Goal: Find specific page/section: Find specific page/section

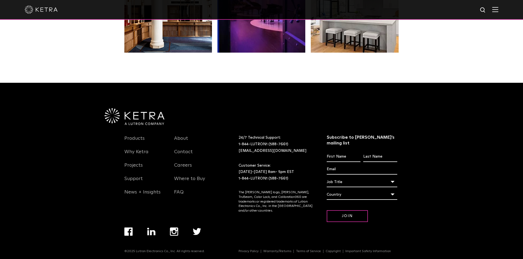
scroll to position [1154, 0]
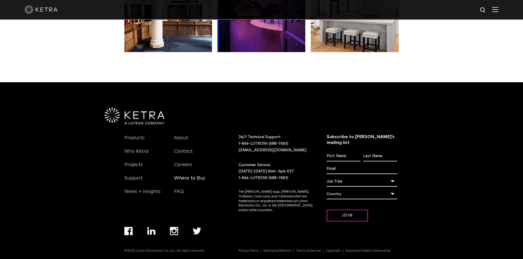
click at [185, 181] on link "Where to Buy" at bounding box center [189, 181] width 31 height 13
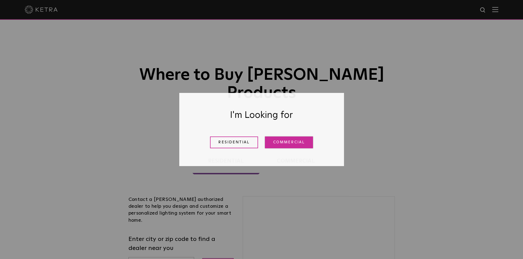
click at [288, 140] on link "Commercial" at bounding box center [289, 143] width 48 height 12
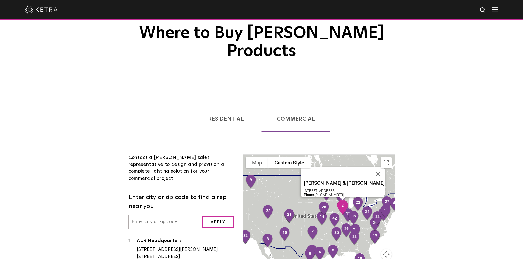
scroll to position [110, 0]
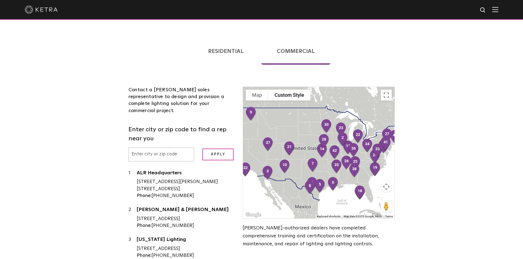
click at [140, 148] on input "text" at bounding box center [161, 155] width 66 height 14
type input "11788"
click at [202, 149] on input "Apply" at bounding box center [217, 155] width 31 height 12
